Goal: Obtain resource: Download file/media

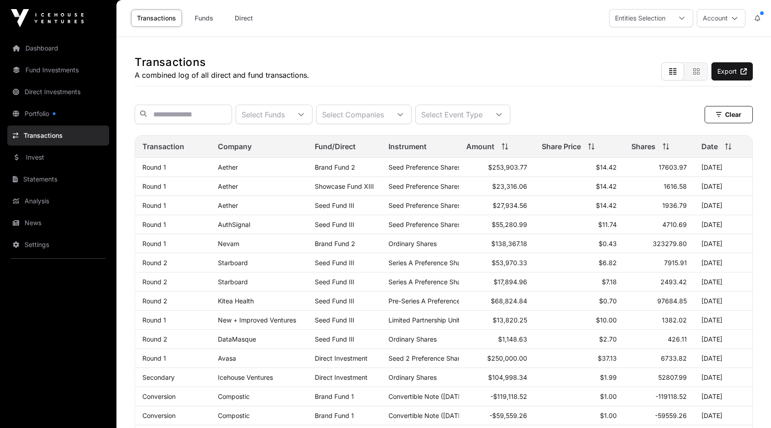
click at [403, 115] on icon at bounding box center [400, 114] width 6 height 6
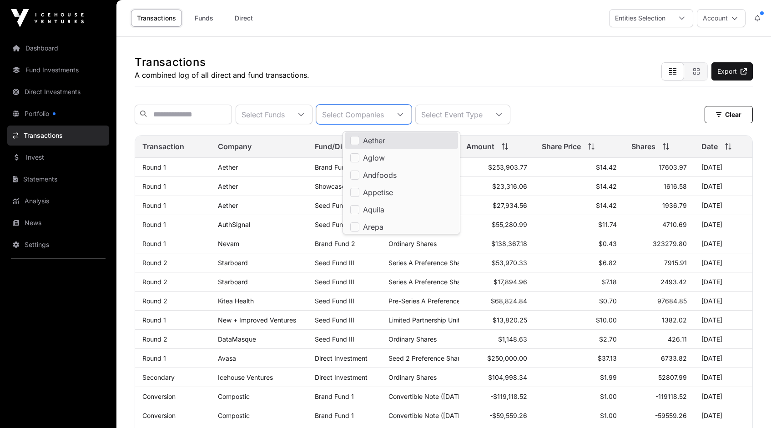
scroll to position [52, 0]
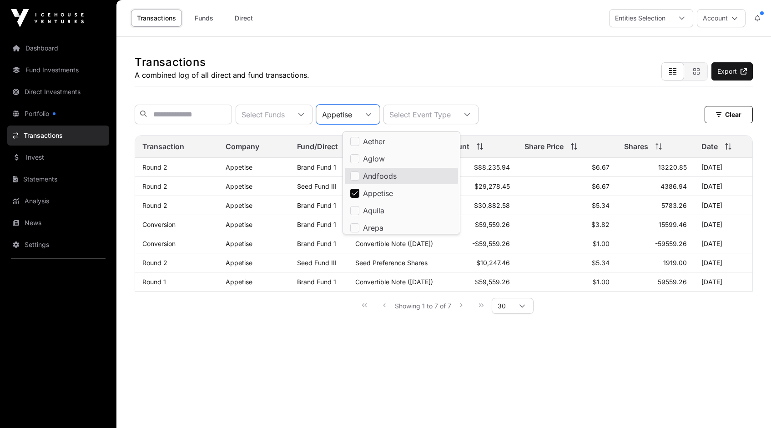
click at [240, 171] on link "Appetise" at bounding box center [239, 167] width 27 height 8
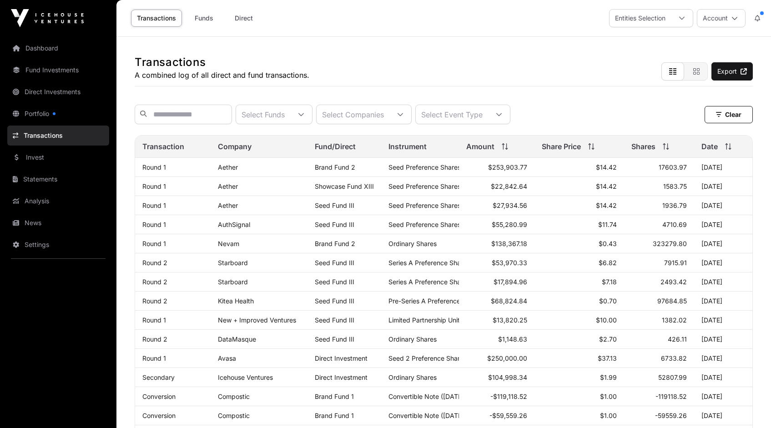
click at [403, 114] on icon at bounding box center [400, 114] width 6 height 6
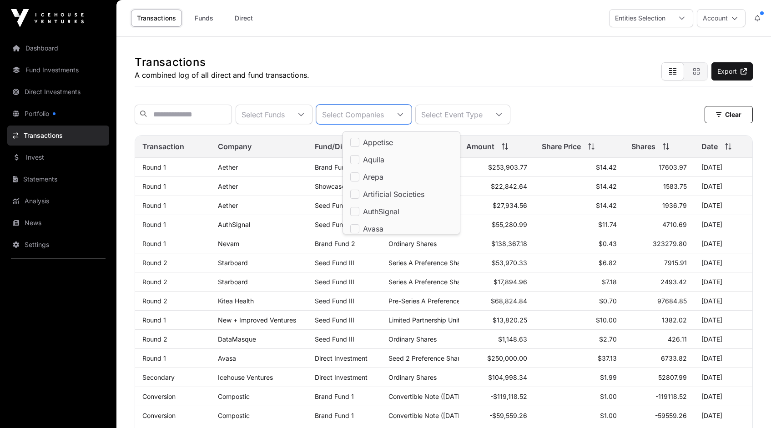
scroll to position [96, 0]
click at [359, 150] on li "Appetise" at bounding box center [401, 149] width 113 height 16
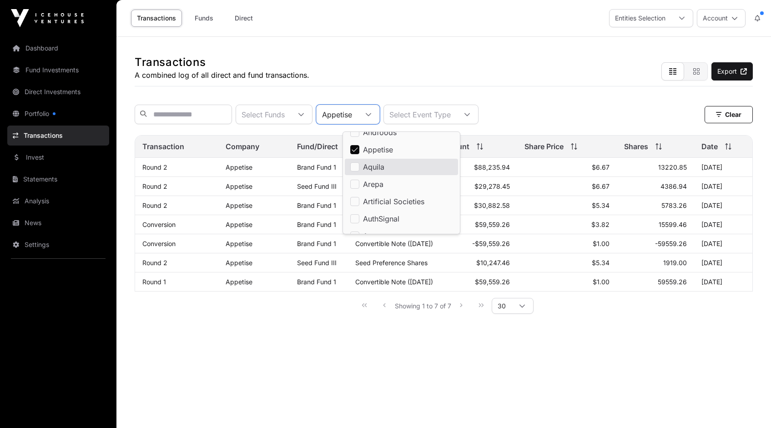
click at [205, 314] on div "Showing 1 to 7 of 7 30" at bounding box center [444, 305] width 618 height 28
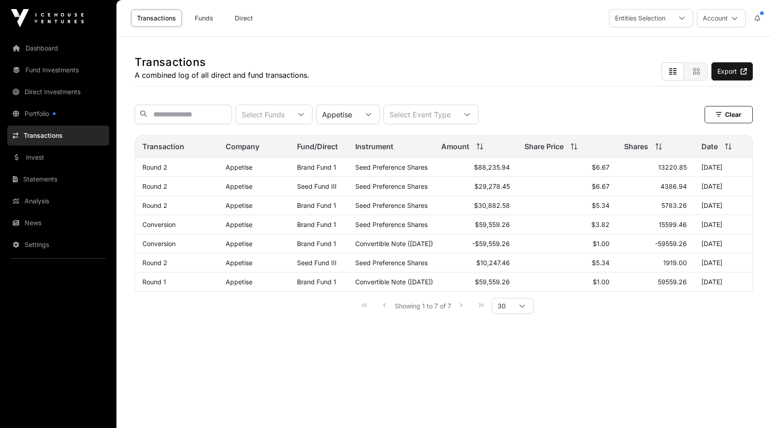
click at [238, 286] on link "Appetise" at bounding box center [239, 282] width 27 height 8
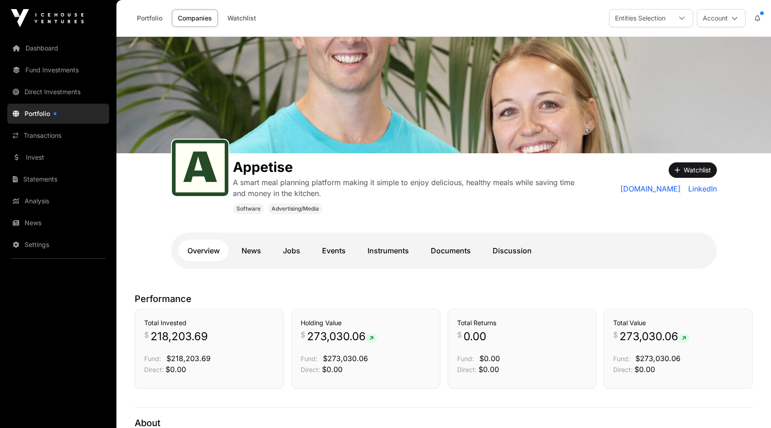
click at [450, 251] on link "Documents" at bounding box center [451, 251] width 58 height 22
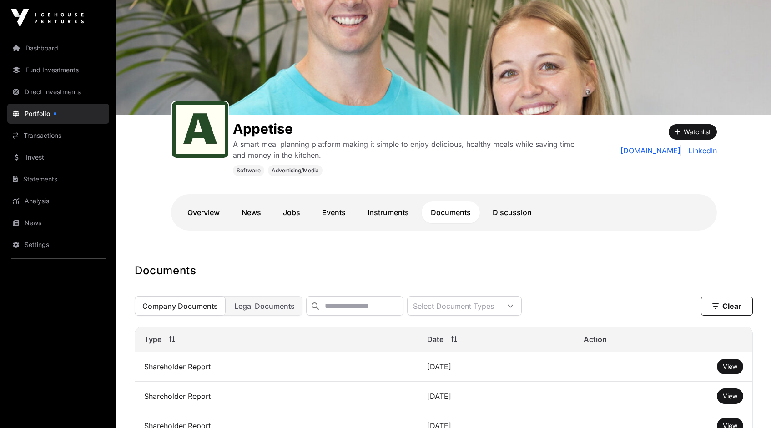
scroll to position [67, 0]
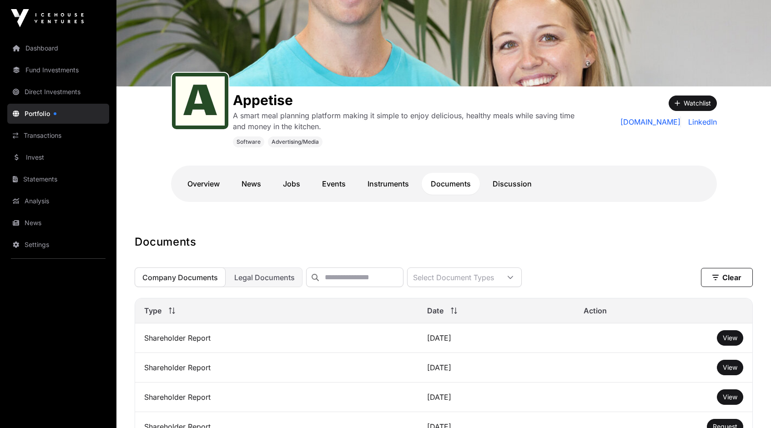
click at [729, 342] on span "View" at bounding box center [730, 338] width 15 height 8
